Goal: Check status: Check status

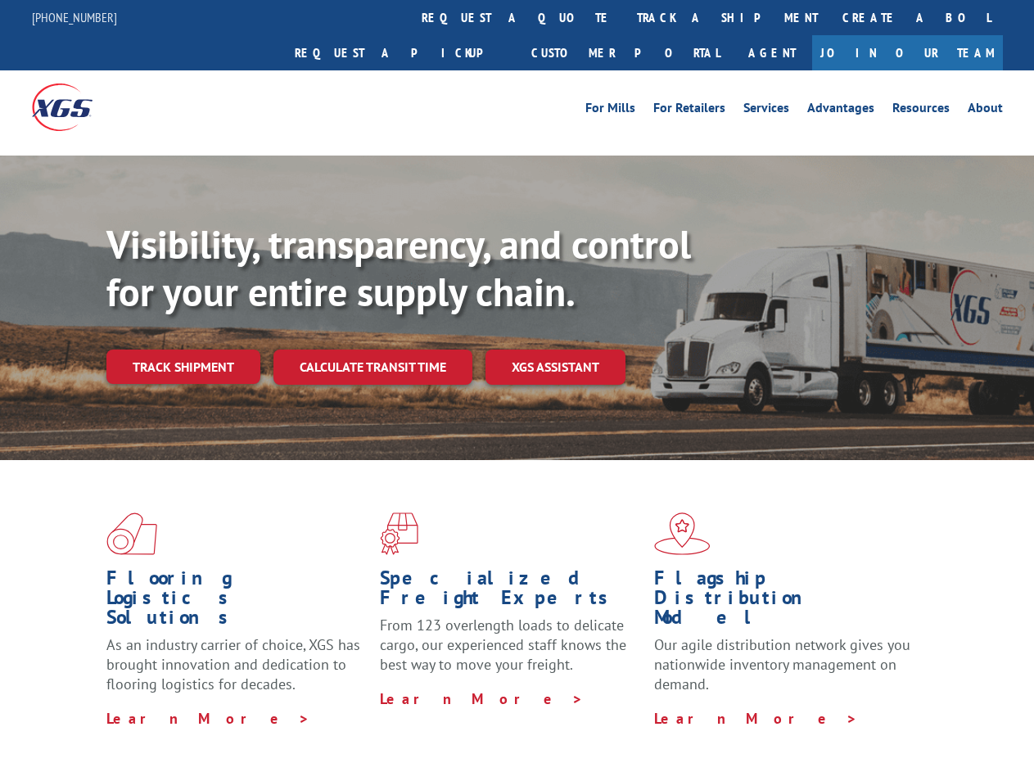
click at [517, 386] on div "Visibility, transparency, and control for your entire supply chain. Track shipm…" at bounding box center [570, 335] width 928 height 228
click at [625, 17] on link "track a shipment" at bounding box center [728, 17] width 206 height 35
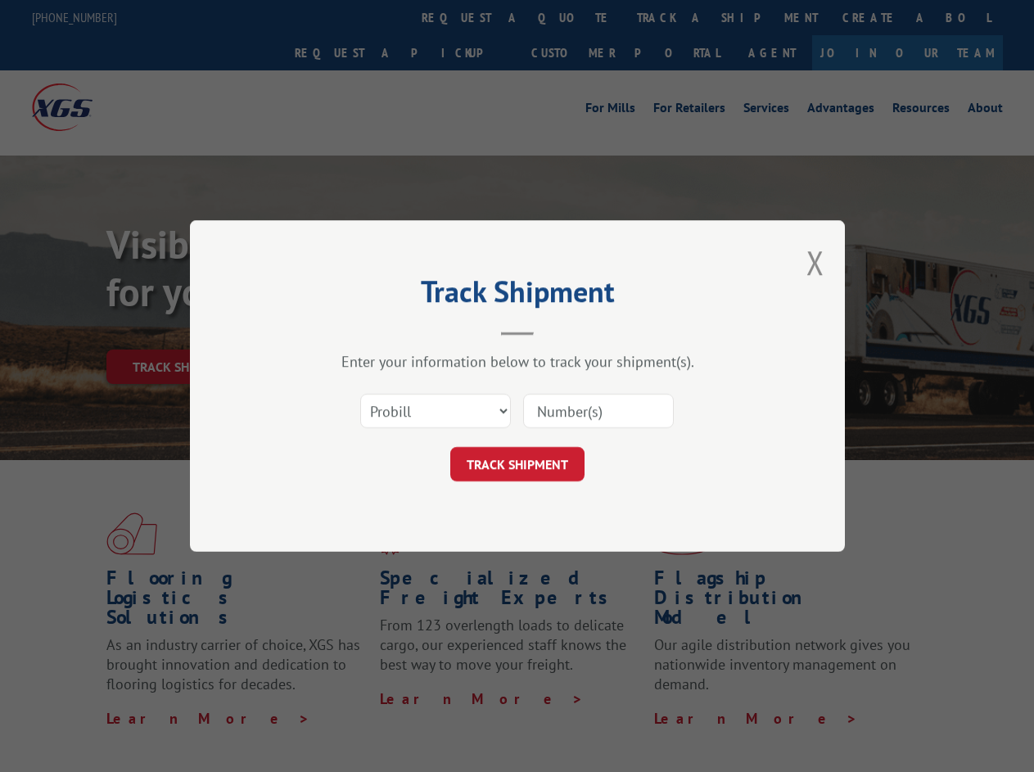
click at [572, 17] on div "Track Shipment Enter your information below to track your shipment(s). Select c…" at bounding box center [517, 386] width 1034 height 772
click at [674, 17] on div "Track Shipment Enter your information below to track your shipment(s). Select c…" at bounding box center [517, 386] width 1034 height 772
click at [183, 331] on div "Track Shipment Enter your information below to track your shipment(s). Select c…" at bounding box center [517, 386] width 1034 height 772
click at [372, 331] on header "Track Shipment" at bounding box center [517, 308] width 491 height 56
click at [556, 331] on header "Track Shipment" at bounding box center [517, 308] width 491 height 56
